Goal: Information Seeking & Learning: Compare options

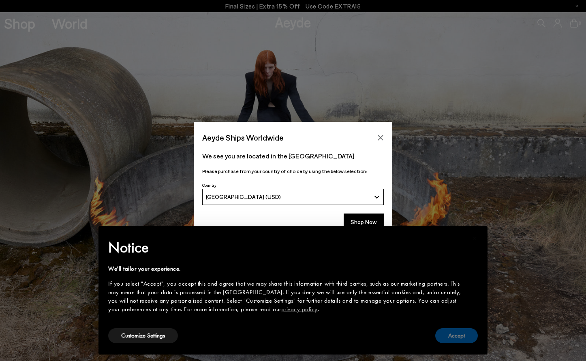
click at [453, 337] on button "Accept" at bounding box center [456, 335] width 43 height 15
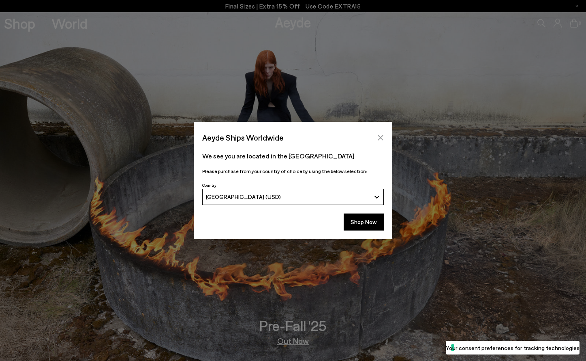
click at [381, 137] on icon "Close" at bounding box center [380, 138] width 6 height 6
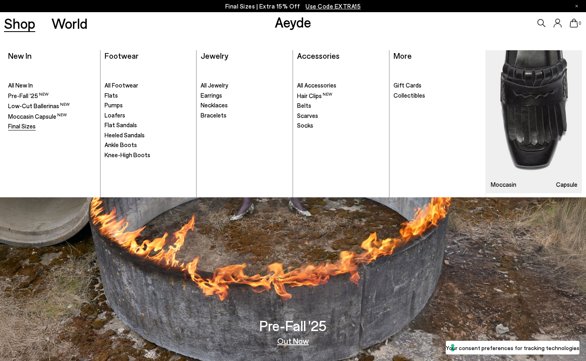
click at [24, 124] on span "Final Sizes" at bounding box center [22, 125] width 28 height 7
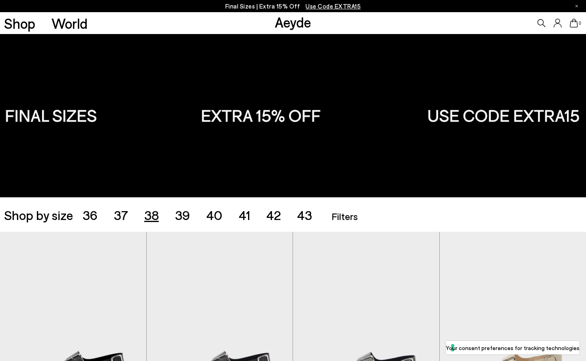
click at [153, 216] on span "38" at bounding box center [151, 214] width 15 height 15
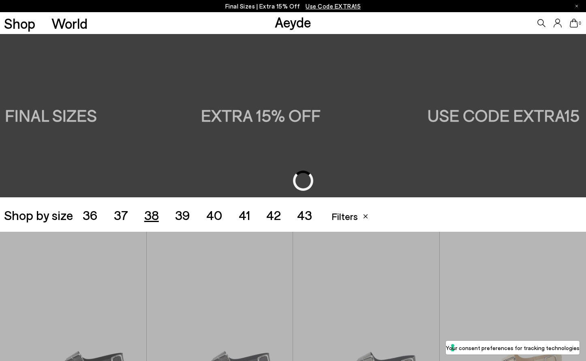
scroll to position [163, 0]
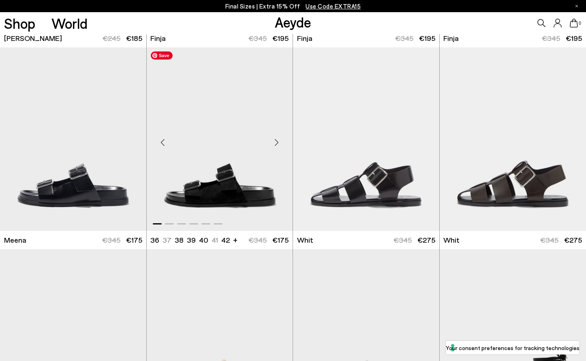
scroll to position [792, 0]
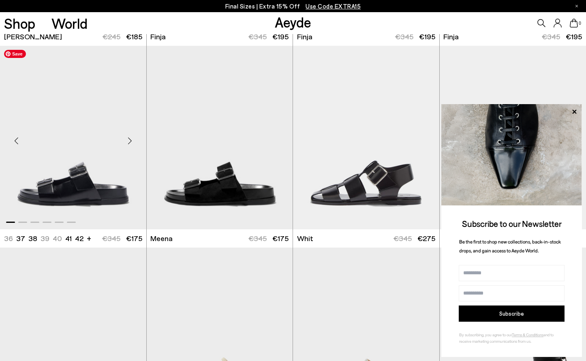
click at [94, 197] on img "1 / 6" at bounding box center [73, 138] width 146 height 184
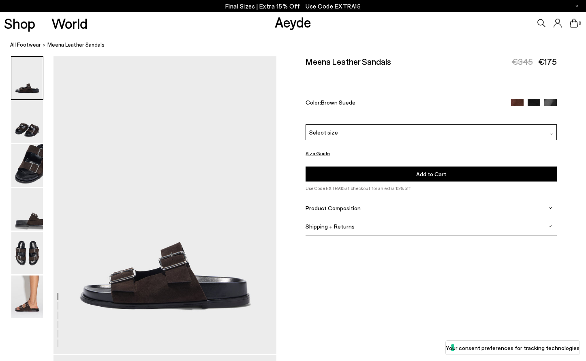
click at [554, 99] on img at bounding box center [550, 105] width 13 height 13
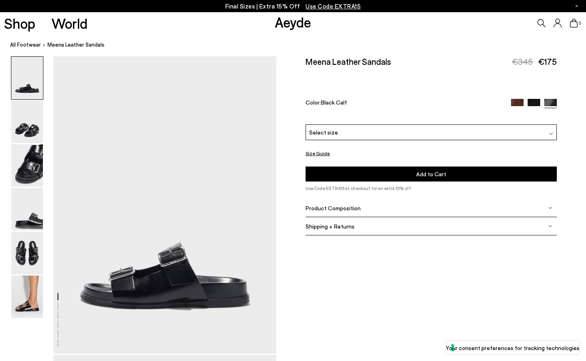
click at [535, 99] on img at bounding box center [534, 105] width 13 height 13
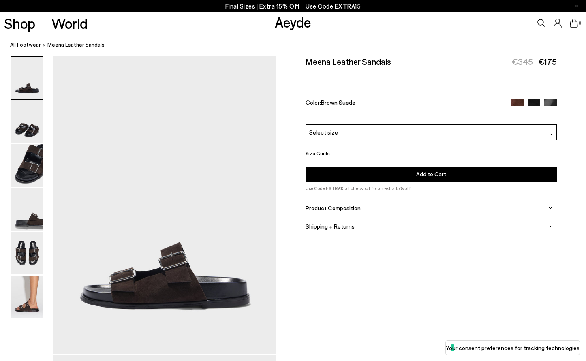
click at [552, 132] on img at bounding box center [551, 134] width 4 height 4
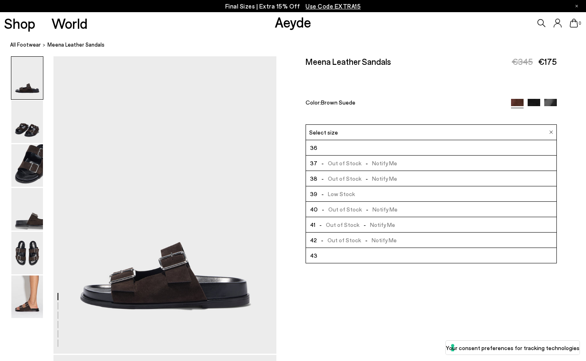
click at [362, 175] on span "-" at bounding box center [367, 178] width 11 height 7
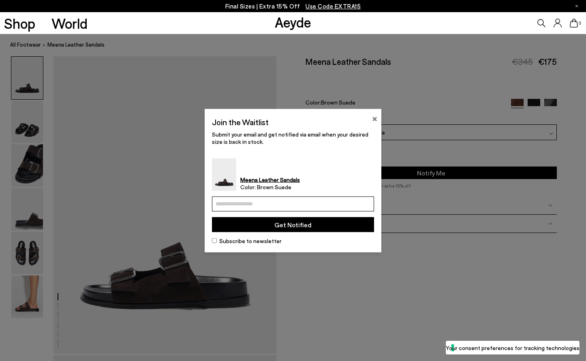
click at [375, 117] on button "×" at bounding box center [374, 118] width 5 height 10
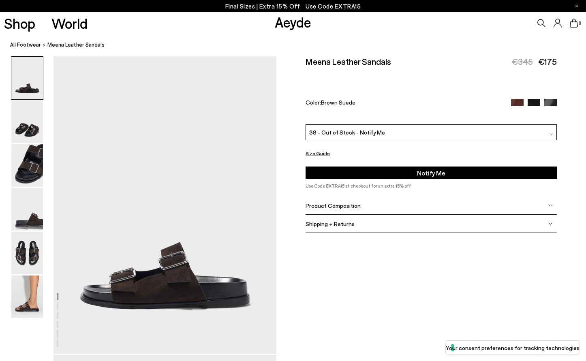
click at [320, 148] on button "Size Guide" at bounding box center [318, 153] width 24 height 10
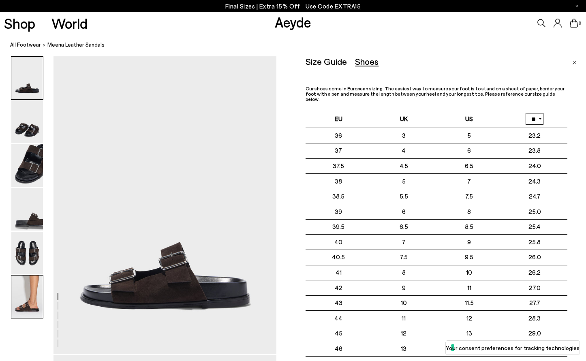
click at [25, 293] on img at bounding box center [27, 297] width 32 height 43
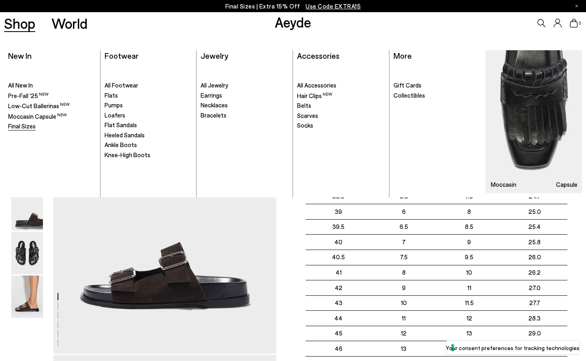
click at [20, 125] on span "Final Sizes" at bounding box center [22, 125] width 28 height 7
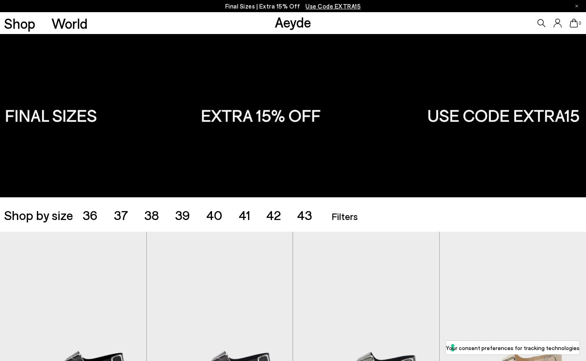
click at [344, 217] on span "Filters" at bounding box center [345, 216] width 26 height 12
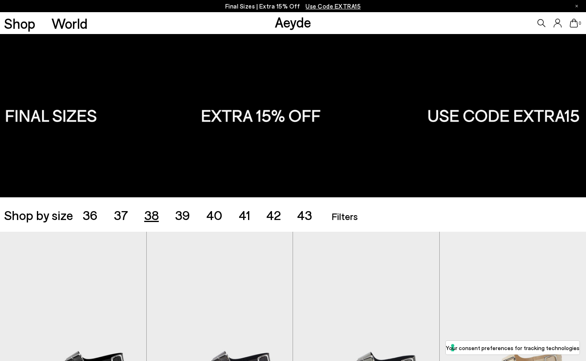
click at [153, 214] on span "38" at bounding box center [151, 214] width 15 height 15
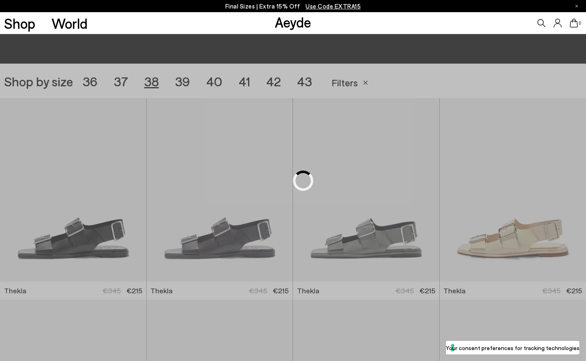
scroll to position [163, 0]
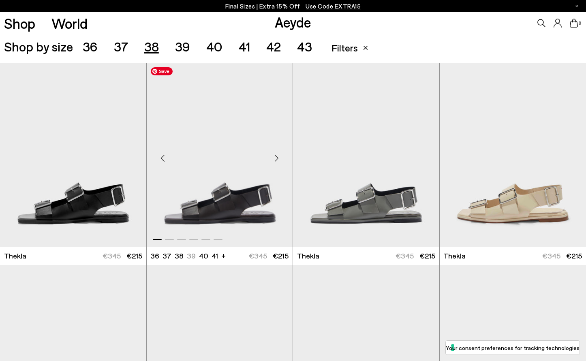
scroll to position [169, 0]
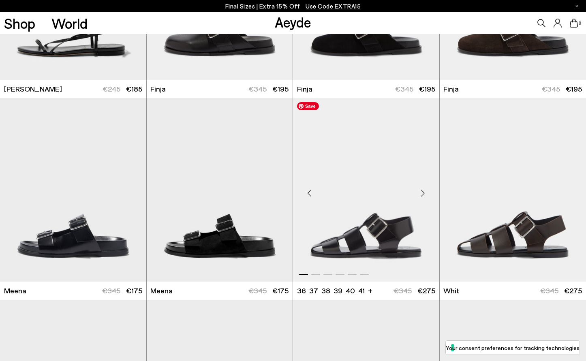
scroll to position [795, 0]
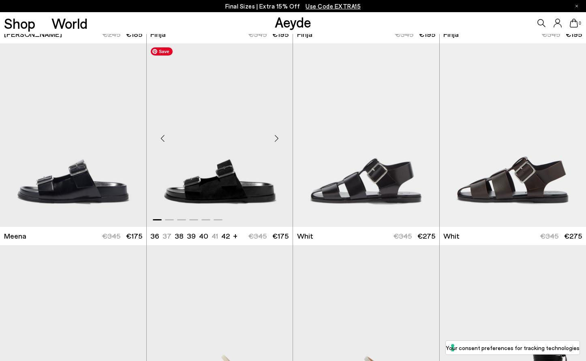
click at [231, 187] on img "1 / 6" at bounding box center [220, 135] width 146 height 184
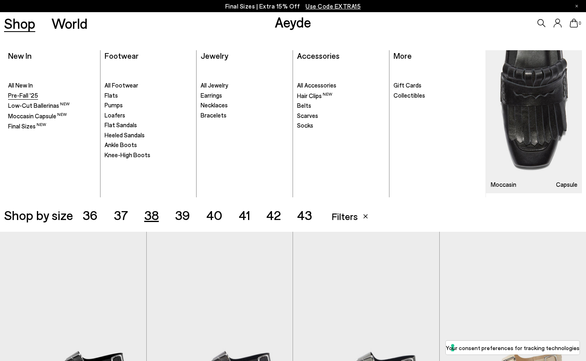
click at [22, 95] on span "Pre-Fall '25" at bounding box center [23, 95] width 30 height 7
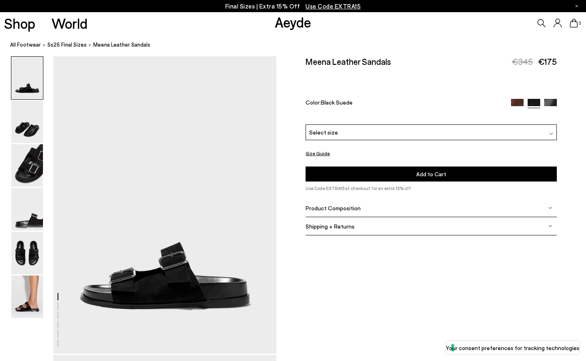
click at [552, 132] on img at bounding box center [551, 134] width 4 height 4
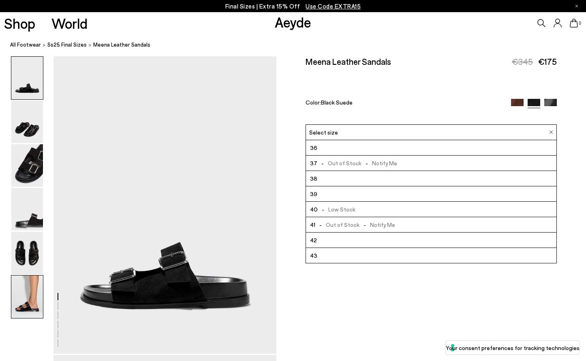
click at [34, 279] on img at bounding box center [27, 297] width 32 height 43
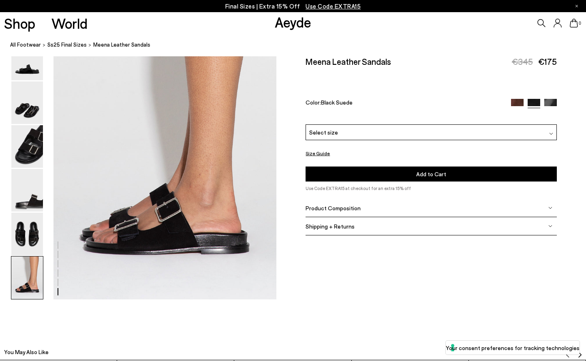
scroll to position [1549, 0]
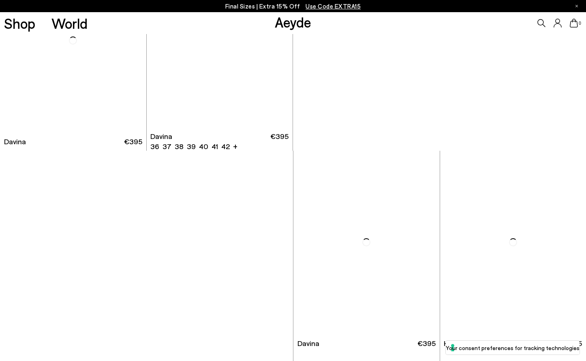
scroll to position [3551, 0]
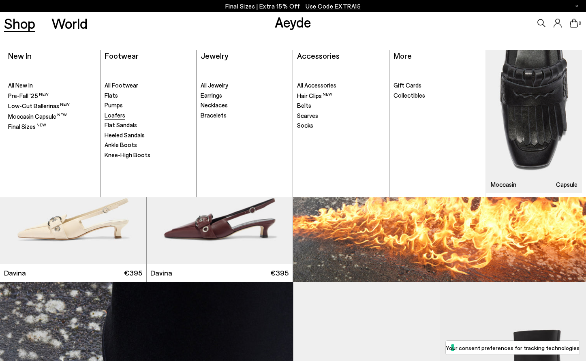
click at [117, 114] on span "Loafers" at bounding box center [115, 114] width 21 height 7
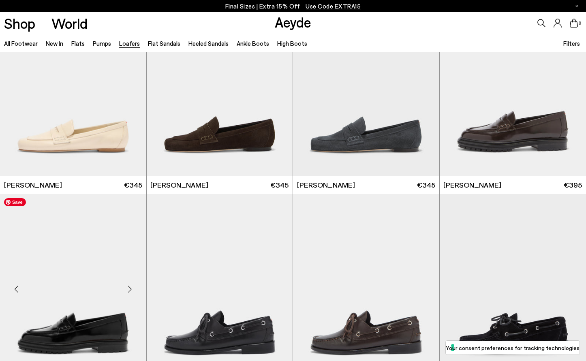
scroll to position [439, 0]
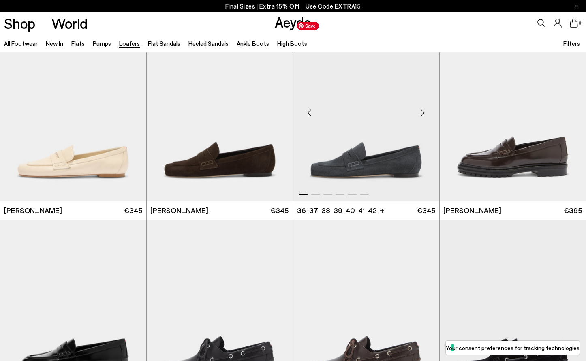
click at [376, 167] on img "1 / 6" at bounding box center [366, 110] width 146 height 184
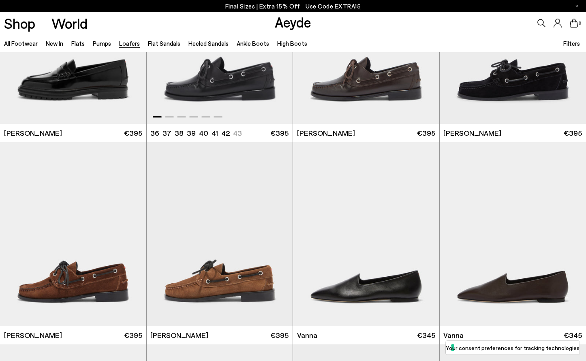
scroll to position [719, 0]
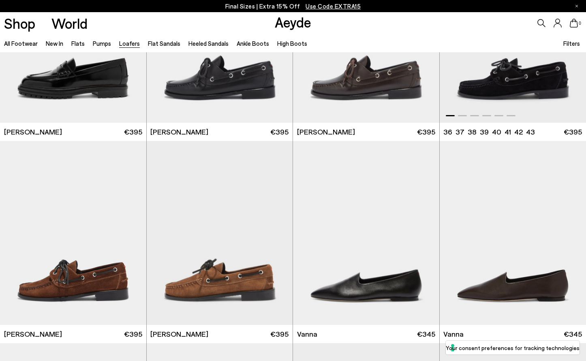
click at [531, 86] on img "1 / 6" at bounding box center [513, 31] width 147 height 184
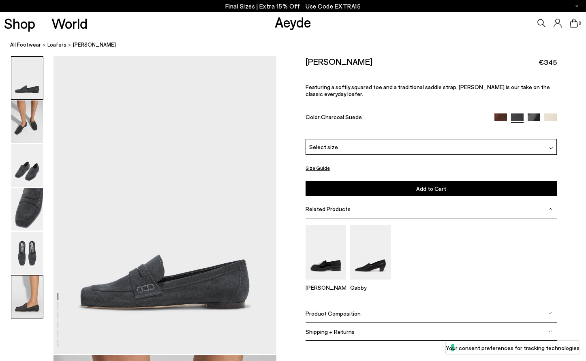
click at [22, 301] on img at bounding box center [27, 297] width 32 height 43
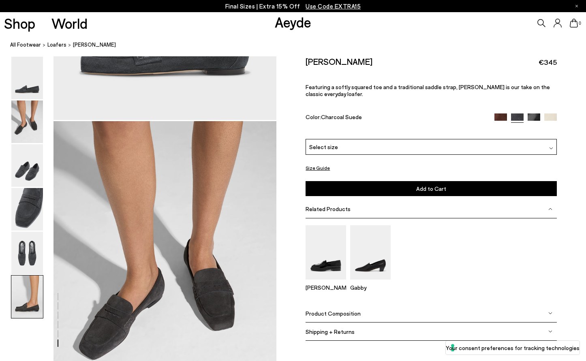
scroll to position [1549, 0]
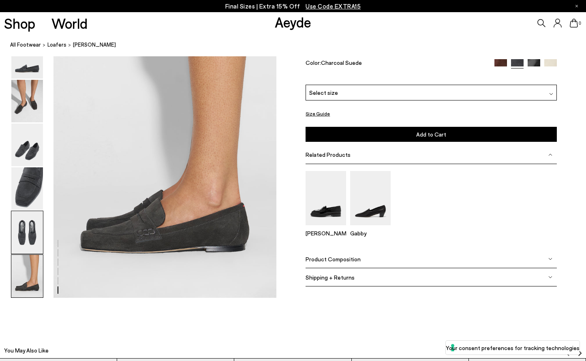
click at [26, 228] on img at bounding box center [27, 232] width 32 height 43
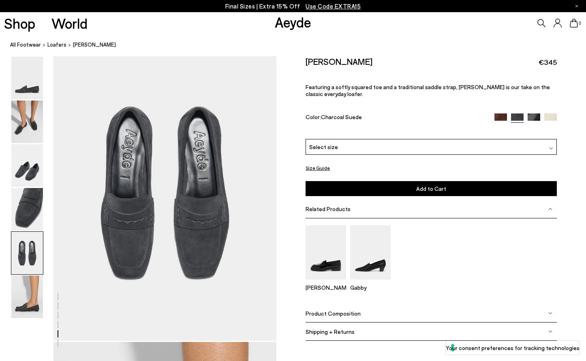
scroll to position [1195, 0]
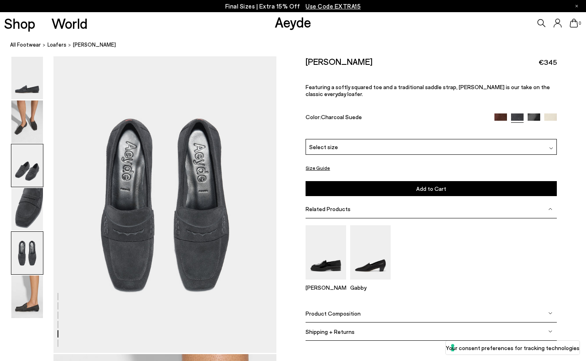
click at [32, 171] on img at bounding box center [27, 165] width 32 height 43
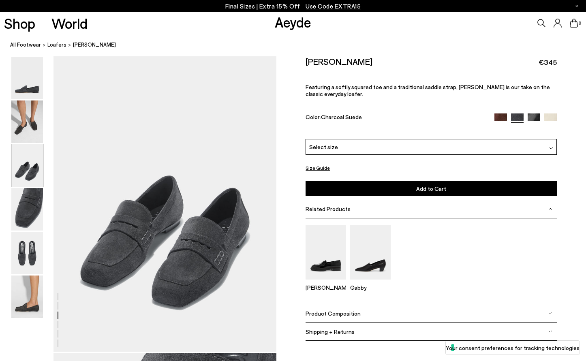
scroll to position [598, 0]
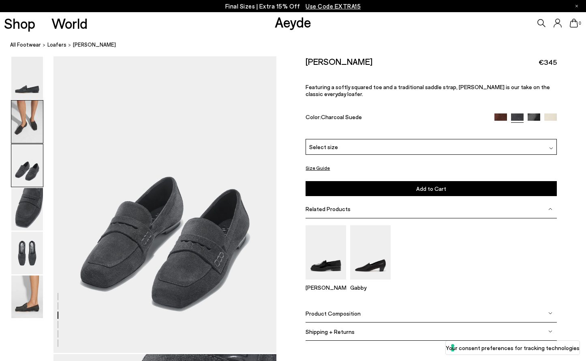
click at [31, 124] on img at bounding box center [27, 122] width 32 height 43
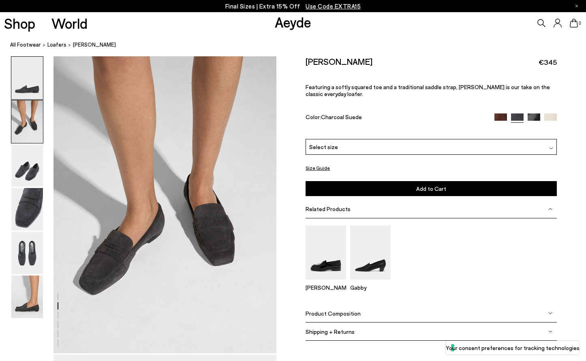
click at [36, 83] on img at bounding box center [27, 78] width 32 height 43
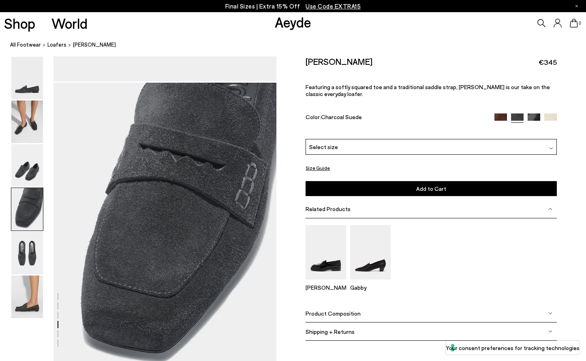
scroll to position [880, 0]
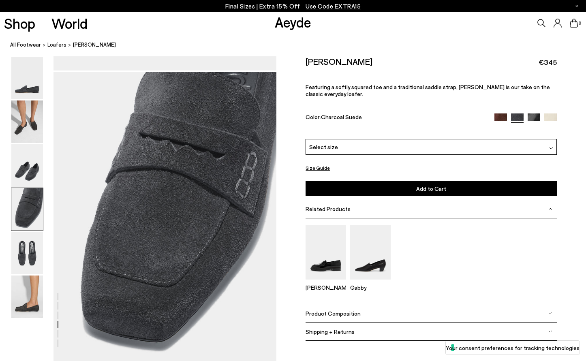
click at [313, 163] on button "Size Guide" at bounding box center [318, 168] width 24 height 10
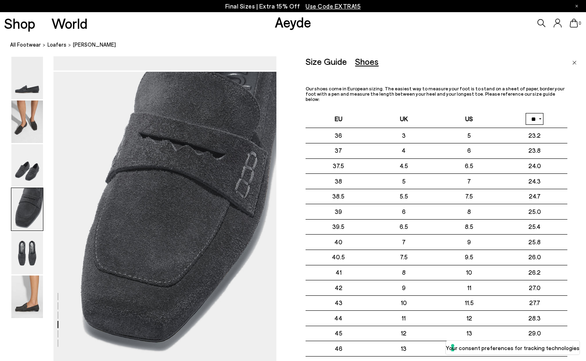
click at [577, 5] on icon at bounding box center [577, 6] width 2 height 2
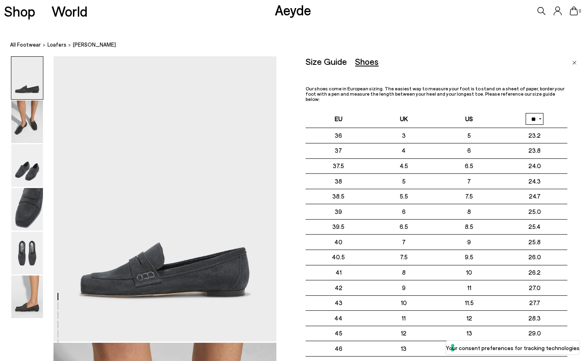
scroll to position [0, 0]
click at [364, 63] on div "Shoes" at bounding box center [367, 61] width 24 height 10
click at [574, 62] on img "Close" at bounding box center [574, 63] width 4 height 4
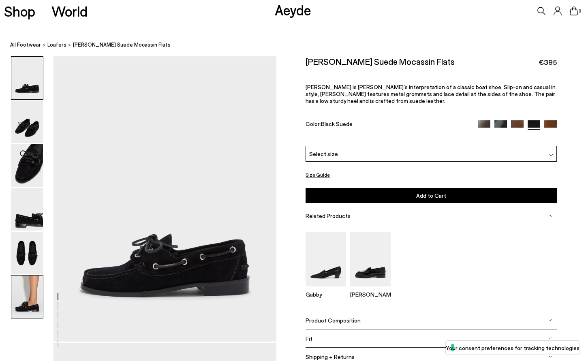
click at [29, 297] on img at bounding box center [27, 297] width 32 height 43
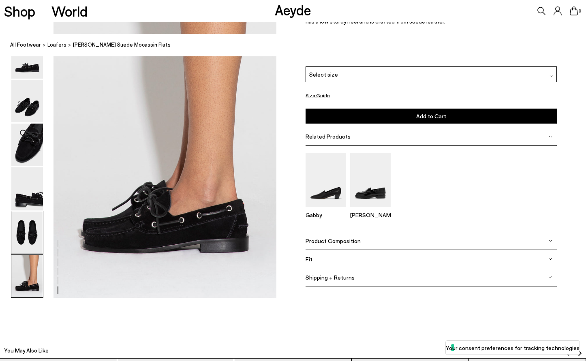
click at [30, 239] on img at bounding box center [27, 232] width 32 height 43
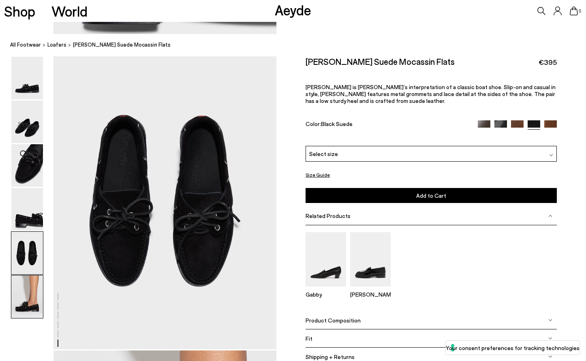
scroll to position [1183, 0]
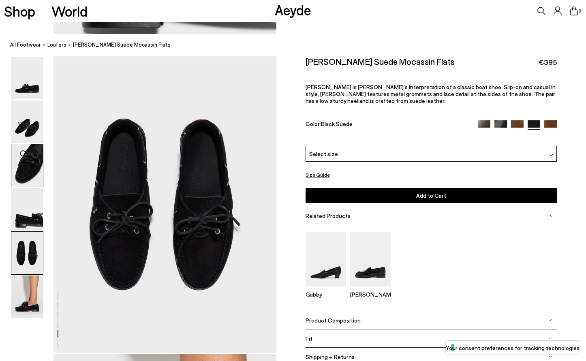
click at [38, 174] on img at bounding box center [27, 165] width 32 height 43
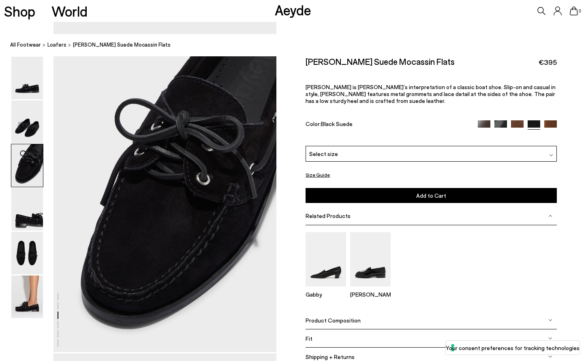
scroll to position [585, 0]
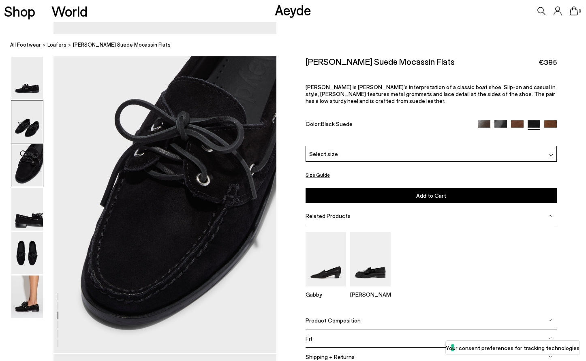
click at [30, 122] on img at bounding box center [27, 122] width 32 height 43
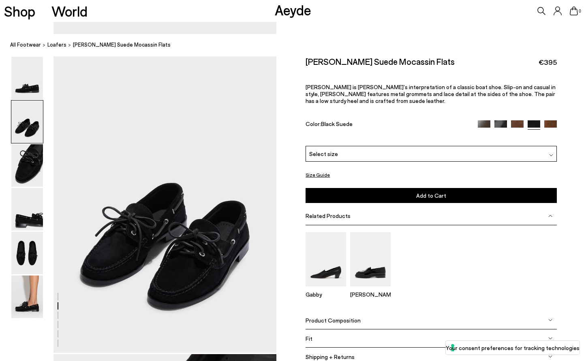
scroll to position [287, 0]
click at [32, 88] on img at bounding box center [27, 78] width 32 height 43
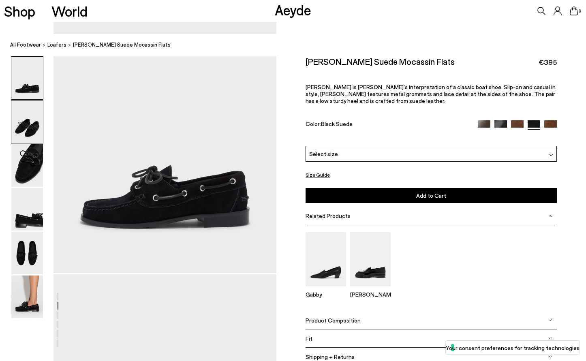
scroll to position [0, 0]
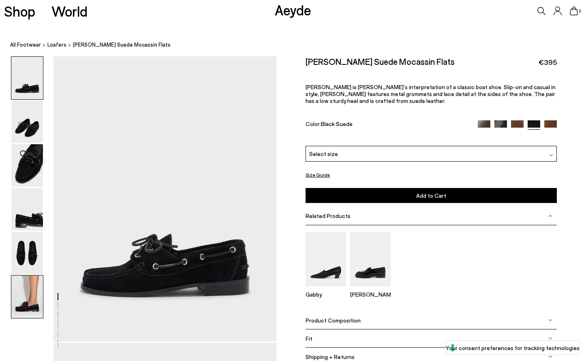
click at [30, 302] on img at bounding box center [27, 297] width 32 height 43
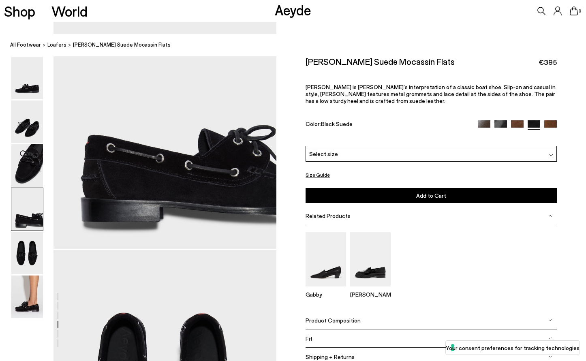
scroll to position [840, 0]
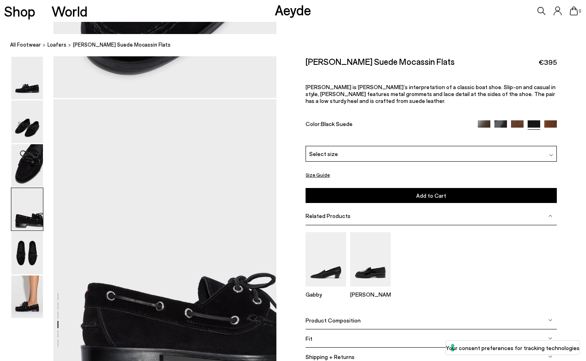
click at [485, 120] on img at bounding box center [484, 126] width 13 height 13
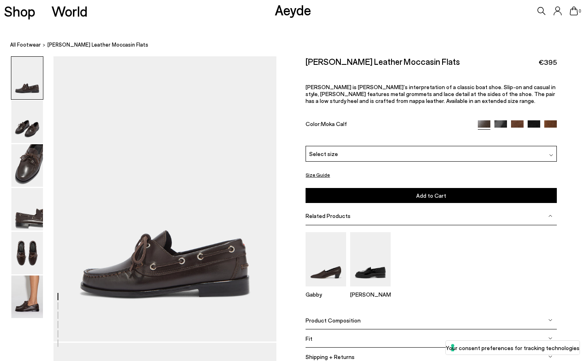
click at [501, 120] on img at bounding box center [501, 126] width 13 height 13
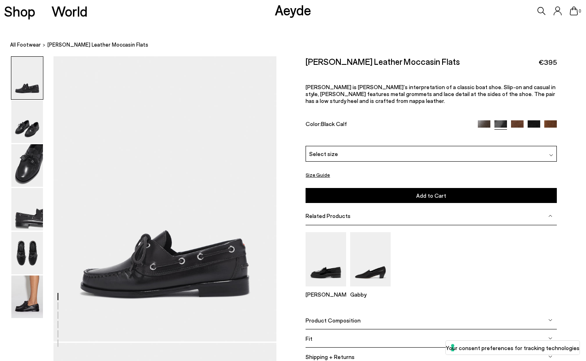
click at [517, 120] on img at bounding box center [517, 126] width 13 height 13
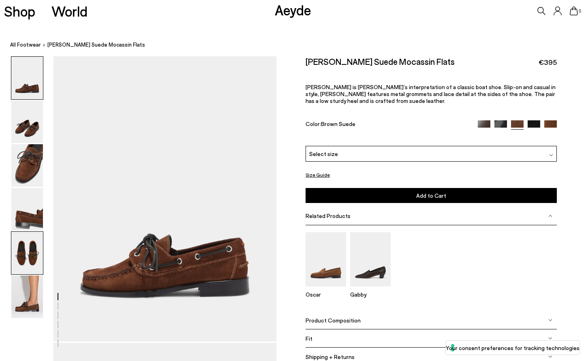
click at [32, 257] on img at bounding box center [27, 253] width 32 height 43
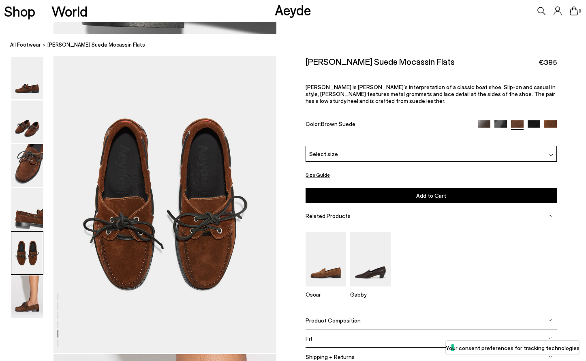
click at [533, 120] on img at bounding box center [534, 126] width 13 height 13
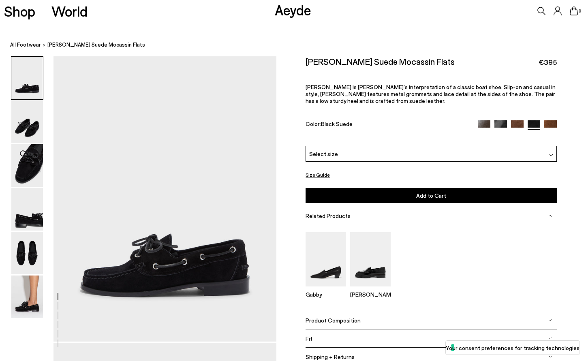
click at [553, 120] on img at bounding box center [550, 126] width 13 height 13
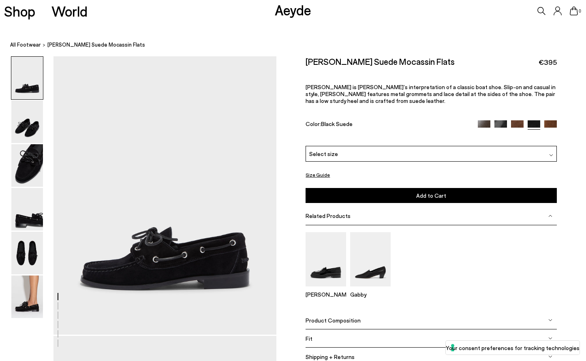
scroll to position [9, 0]
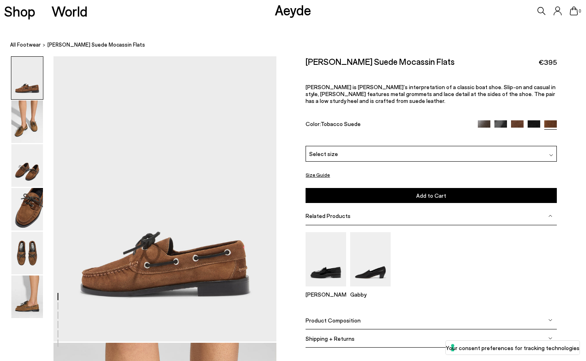
click at [534, 120] on img at bounding box center [534, 126] width 13 height 13
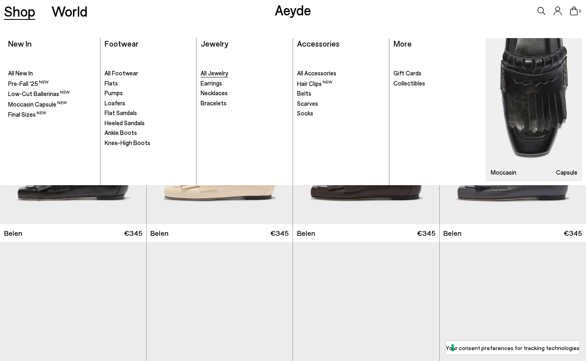
click at [215, 74] on span "All Jewelry" at bounding box center [215, 72] width 28 height 7
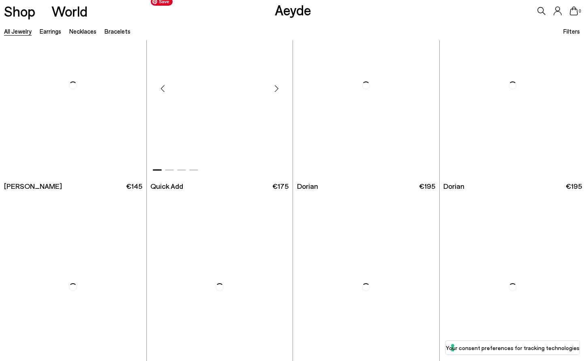
scroll to position [1305, 0]
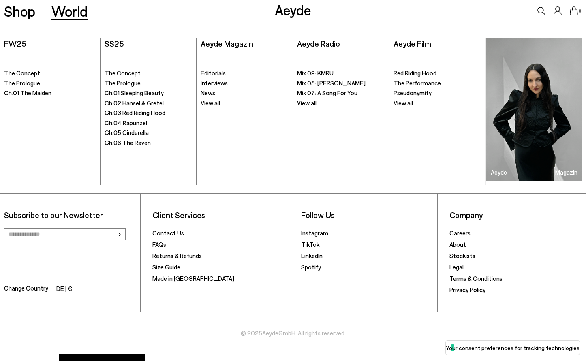
scroll to position [4818, 0]
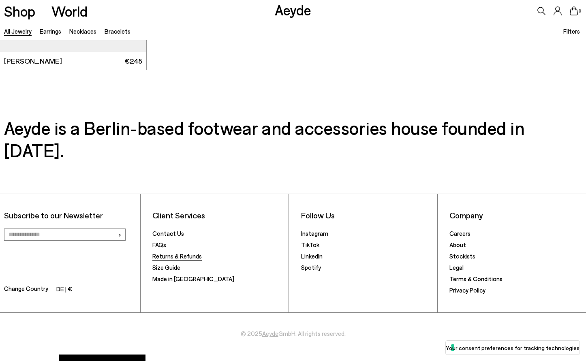
click at [166, 253] on link "Returns & Refunds" at bounding box center [176, 256] width 49 height 7
